Goal: Navigation & Orientation: Find specific page/section

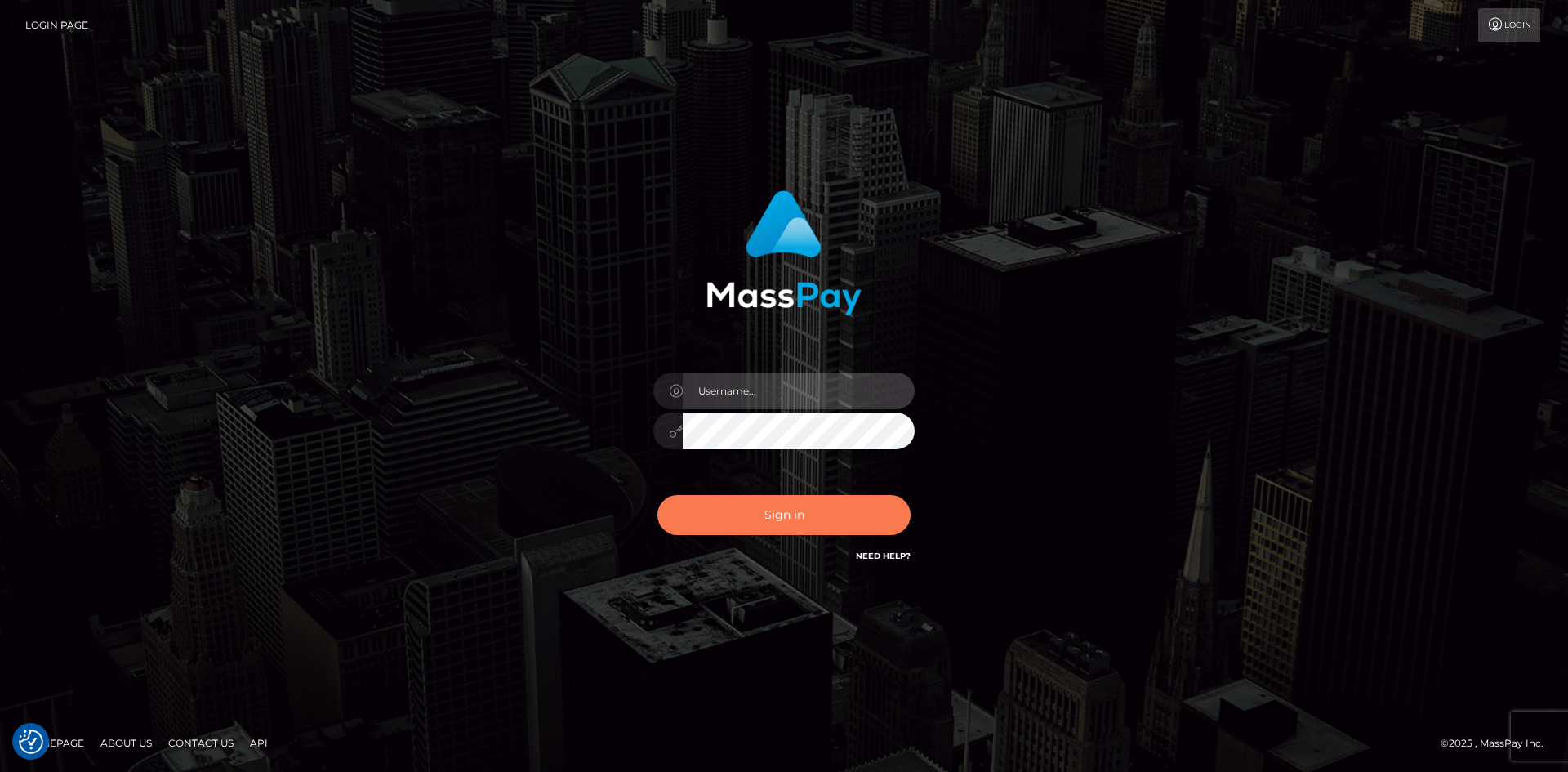
type input "[PERSON_NAME].Springer2"
click at [756, 514] on button "Sign in" at bounding box center [784, 514] width 253 height 40
type input "Amy.Springer2"
click at [810, 511] on button "Sign in" at bounding box center [784, 514] width 253 height 40
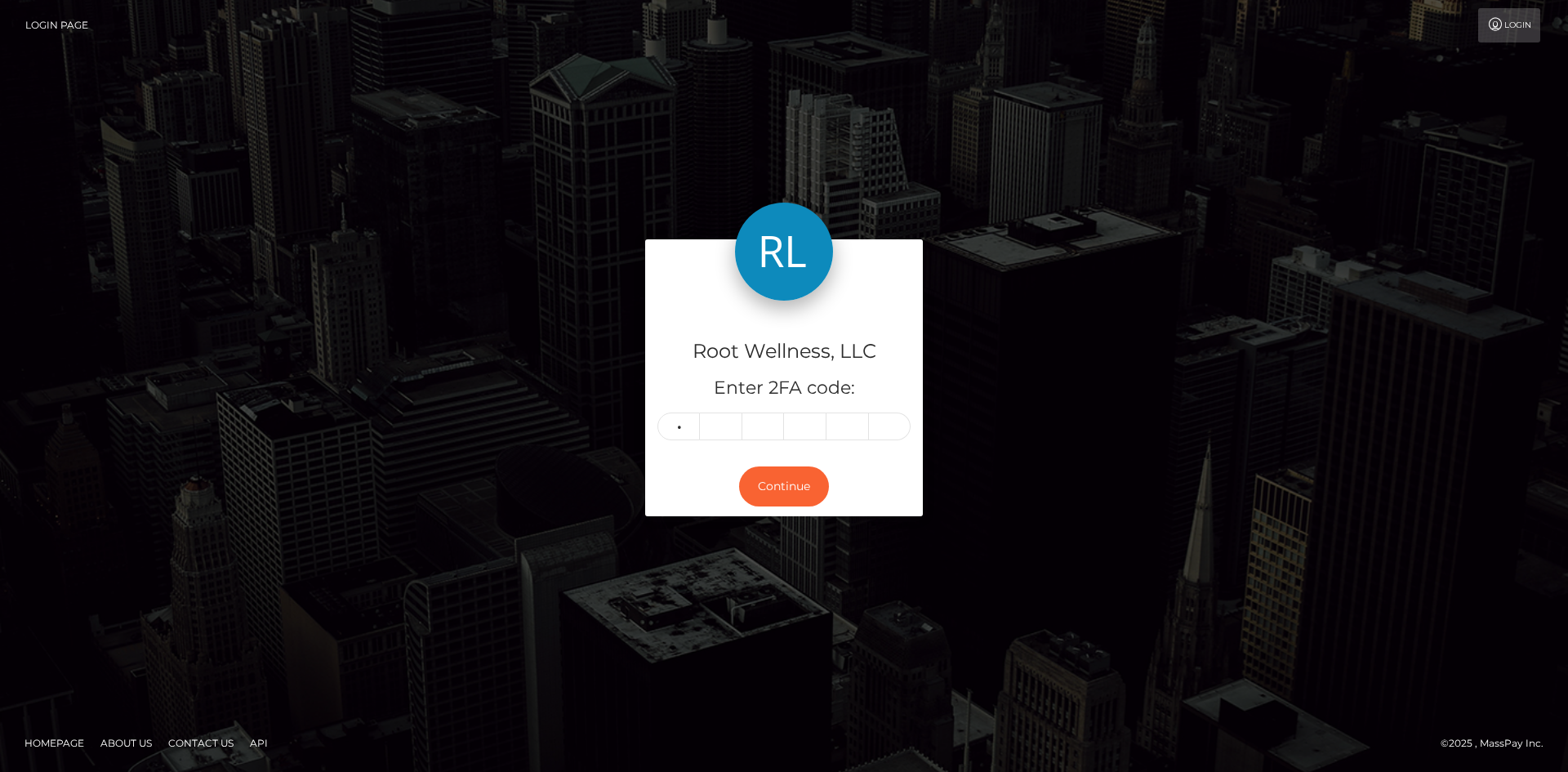
type input "3"
type input "9"
type input "3"
type input "8"
type input "2"
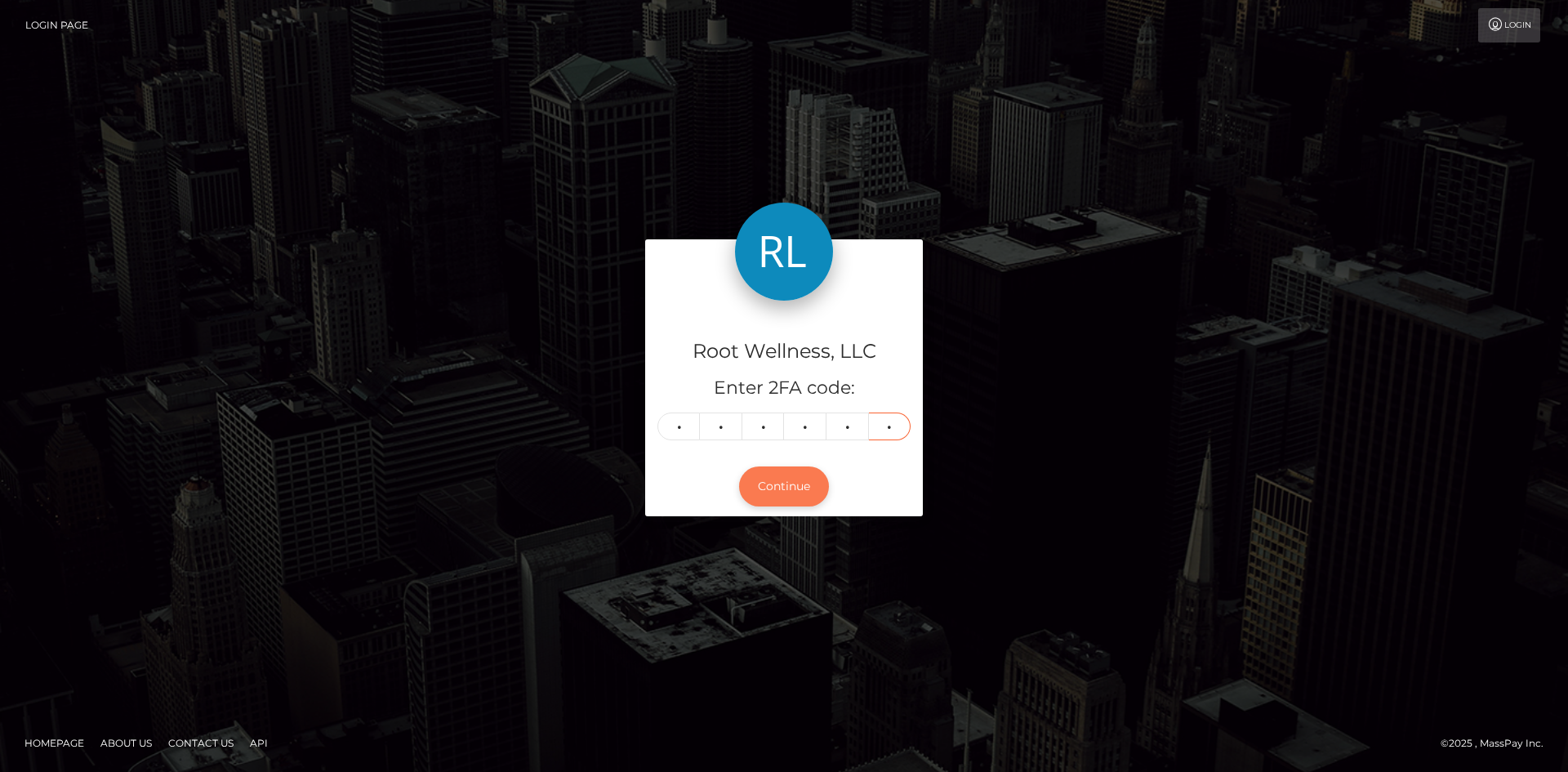
type input "3"
click at [770, 505] on button "Continue" at bounding box center [784, 486] width 90 height 40
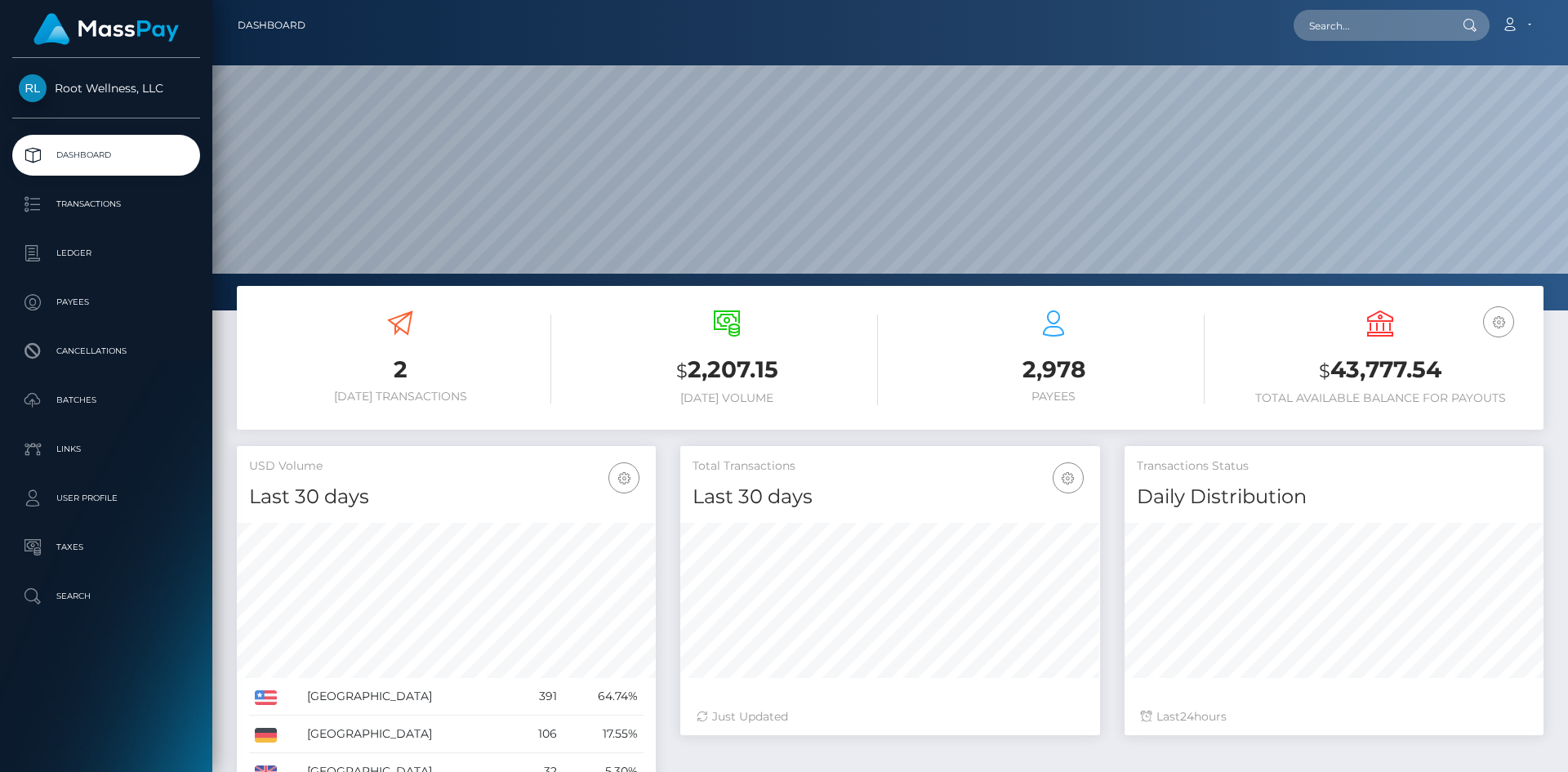
scroll to position [290, 420]
click at [76, 396] on p "Batches" at bounding box center [106, 400] width 175 height 25
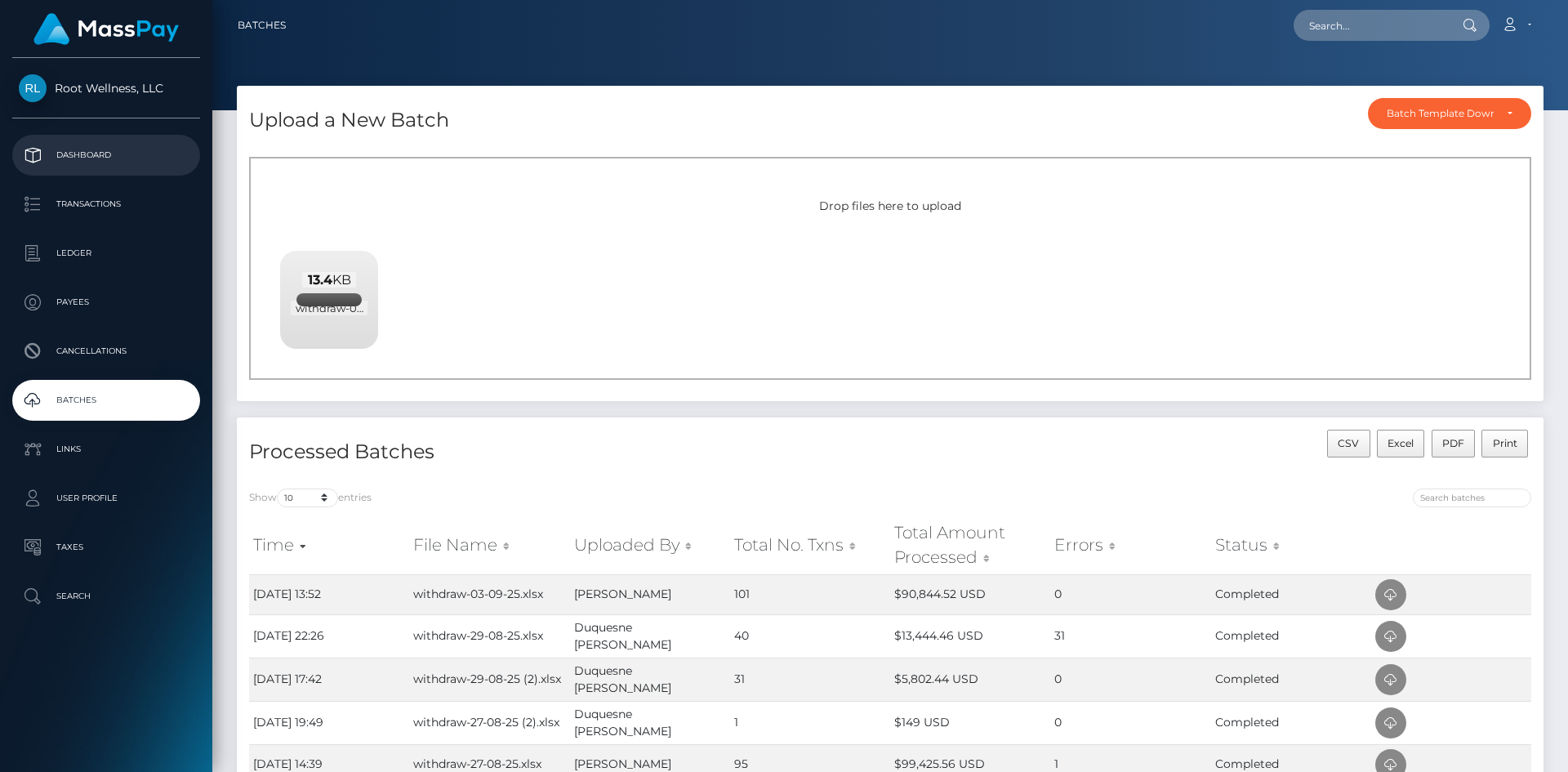
click at [79, 152] on p "Dashboard" at bounding box center [106, 155] width 175 height 25
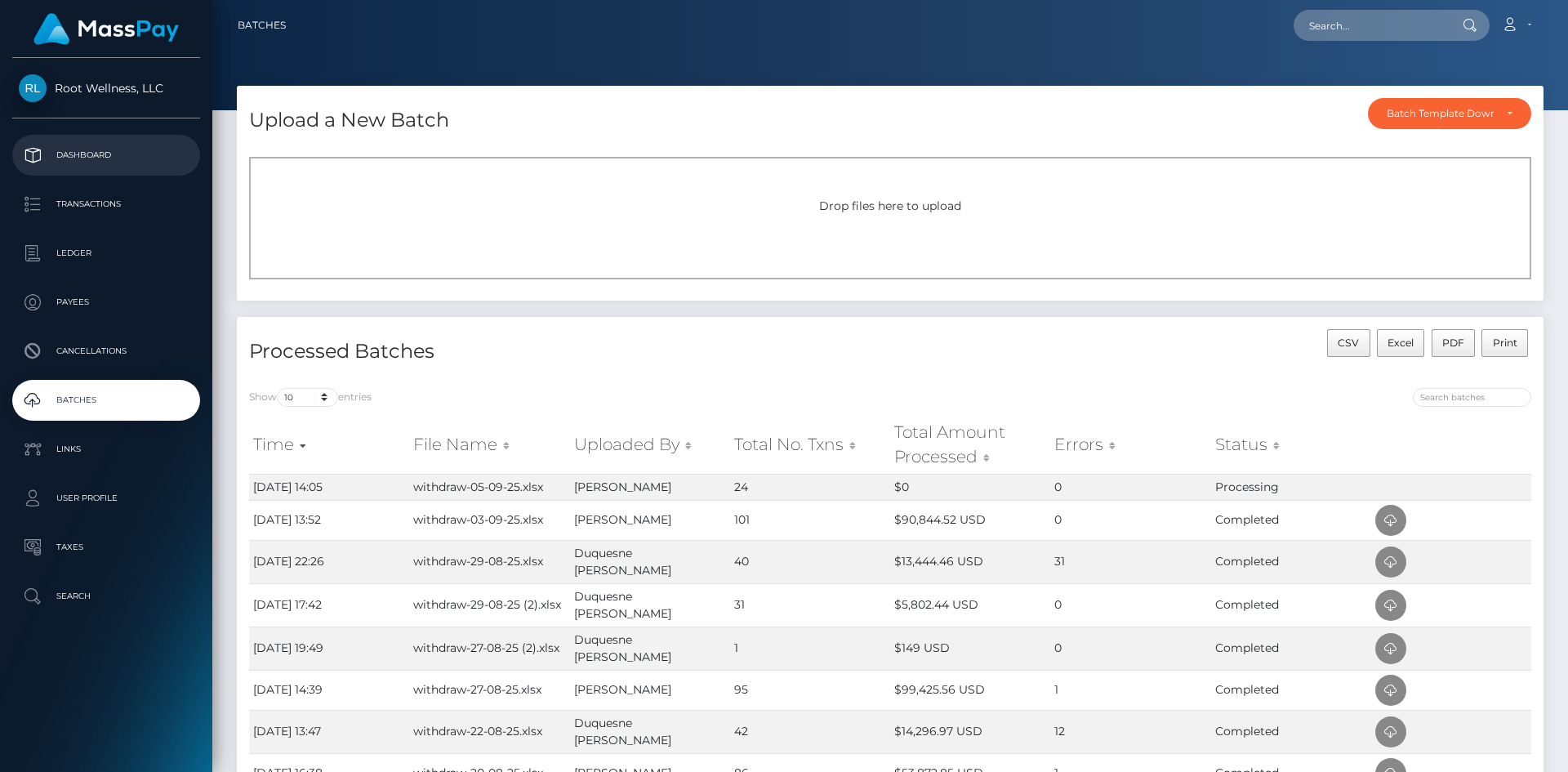
click at [85, 153] on p "Dashboard" at bounding box center [106, 155] width 175 height 25
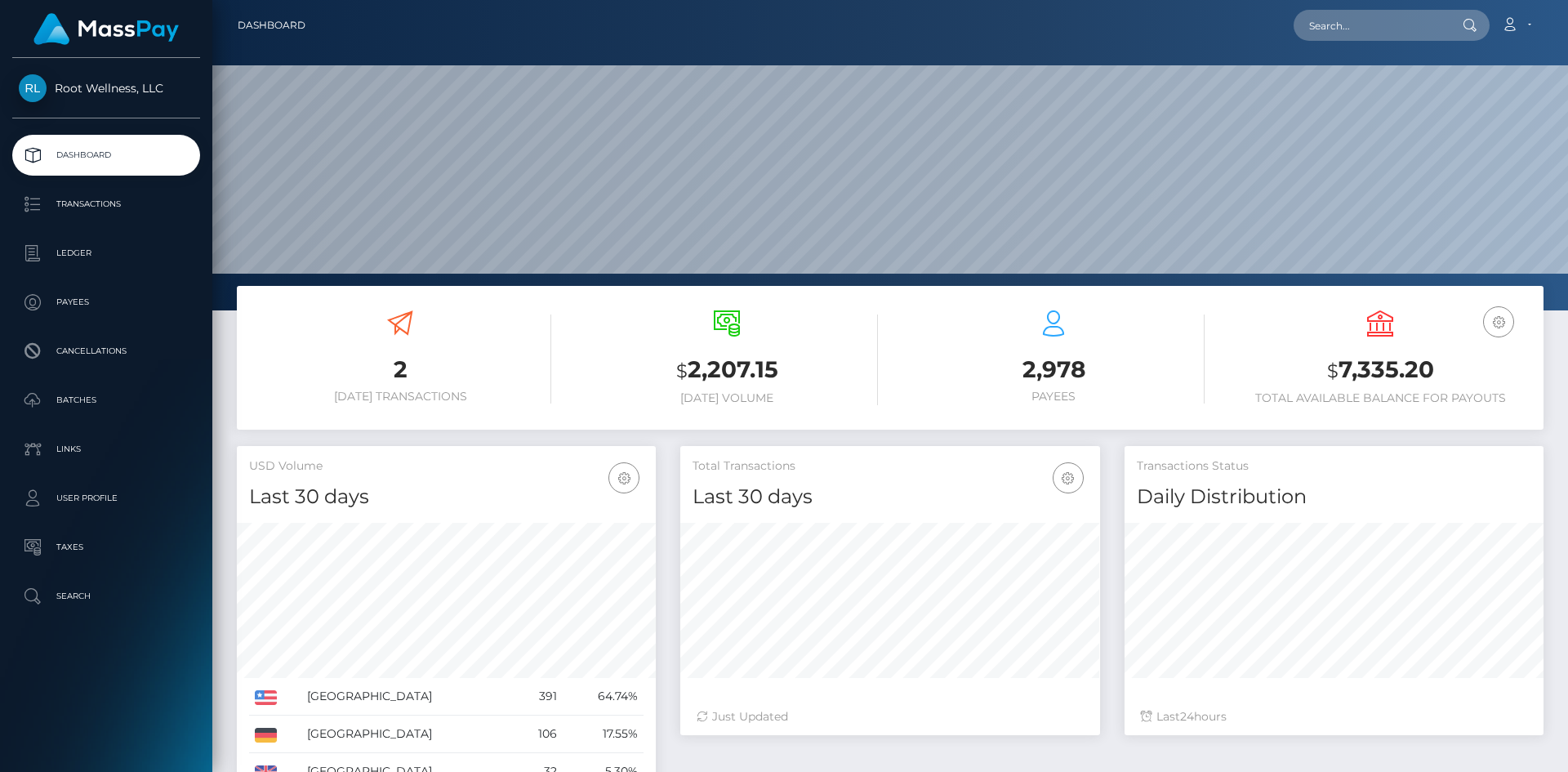
scroll to position [290, 420]
click at [68, 401] on p "Batches" at bounding box center [106, 400] width 175 height 25
